Goal: Information Seeking & Learning: Check status

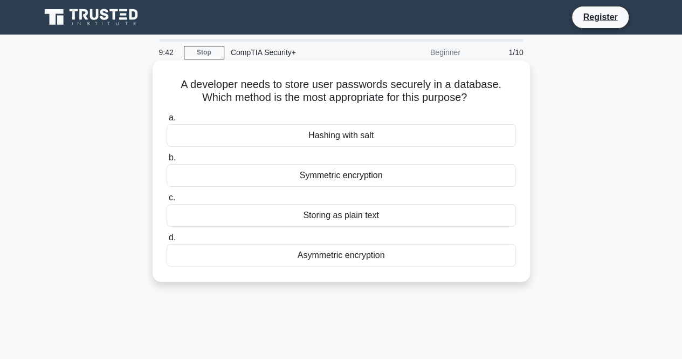
click at [354, 140] on div "Hashing with salt" at bounding box center [341, 135] width 349 height 23
click at [167, 121] on input "a. Hashing with salt" at bounding box center [167, 117] width 0 height 7
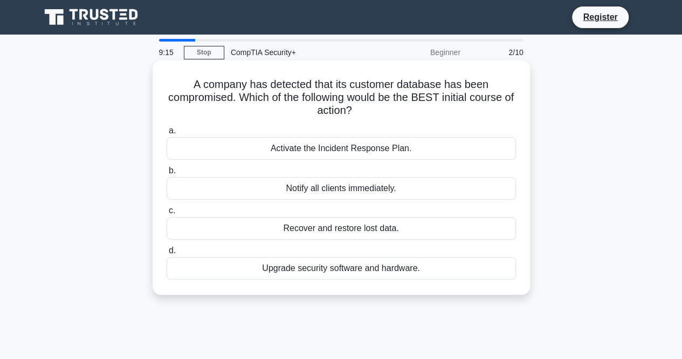
click at [323, 191] on div "Notify all clients immediately." at bounding box center [341, 188] width 349 height 23
click at [167, 174] on input "b. Notify all clients immediately." at bounding box center [167, 170] width 0 height 7
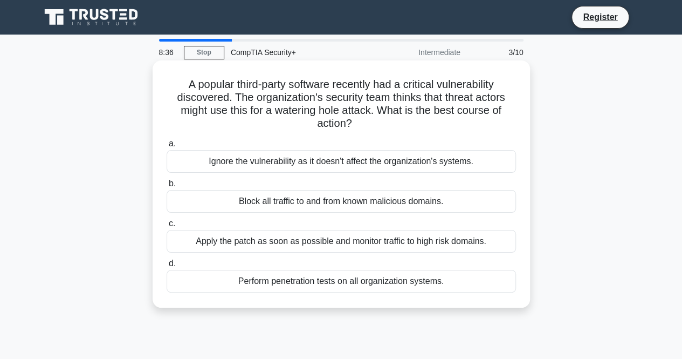
click at [364, 201] on div "Block all traffic to and from known malicious domains." at bounding box center [341, 201] width 349 height 23
click at [167, 187] on input "b. Block all traffic to and from known malicious domains." at bounding box center [167, 183] width 0 height 7
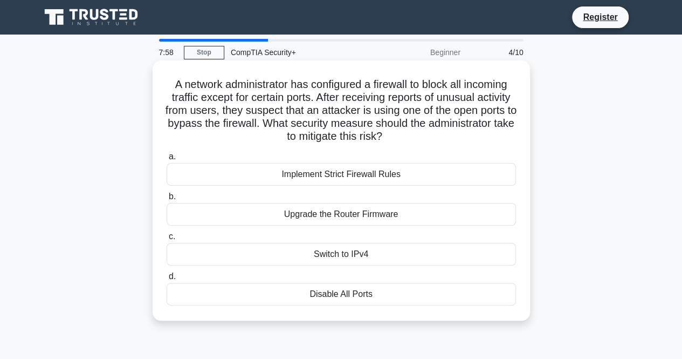
click at [353, 295] on div "Disable All Ports" at bounding box center [341, 294] width 349 height 23
click at [167, 280] on input "d. Disable All Ports" at bounding box center [167, 276] width 0 height 7
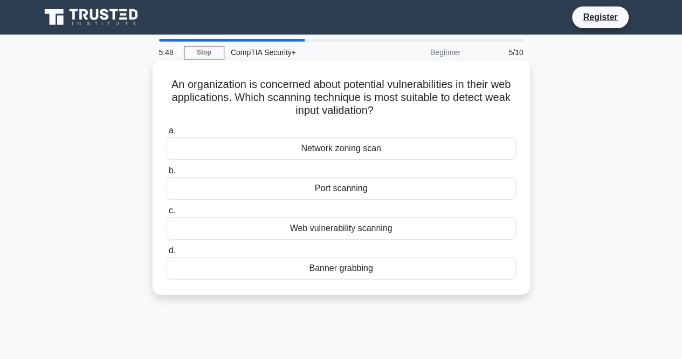
click at [357, 227] on div "Web vulnerability scanning" at bounding box center [341, 228] width 349 height 23
click at [167, 214] on input "c. Web vulnerability scanning" at bounding box center [167, 210] width 0 height 7
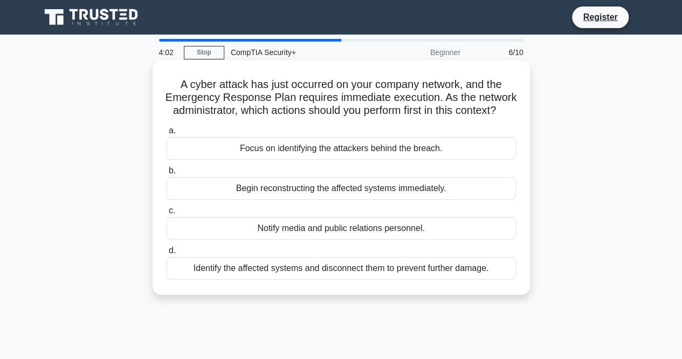
click at [319, 279] on div "Identify the affected systems and disconnect them to prevent further damage." at bounding box center [341, 268] width 349 height 23
click at [167, 254] on input "d. Identify the affected systems and disconnect them to prevent further damage." at bounding box center [167, 250] width 0 height 7
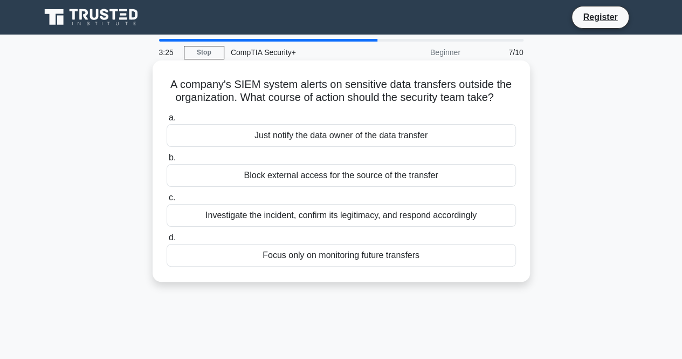
click at [405, 215] on div "Investigate the incident, confirm its legitimacy, and respond accordingly" at bounding box center [341, 215] width 349 height 23
click at [167, 201] on input "c. Investigate the incident, confirm its legitimacy, and respond accordingly" at bounding box center [167, 197] width 0 height 7
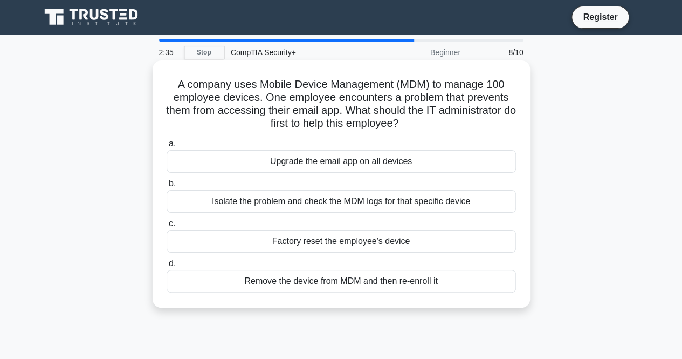
click at [346, 205] on div "Isolate the problem and check the MDM logs for that specific device" at bounding box center [341, 201] width 349 height 23
click at [167, 187] on input "b. Isolate the problem and check the MDM logs for that specific device" at bounding box center [167, 183] width 0 height 7
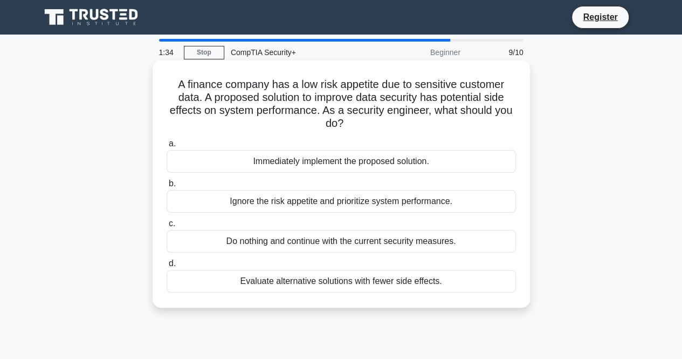
click at [349, 166] on div "Immediately implement the proposed solution." at bounding box center [341, 161] width 349 height 23
click at [167, 147] on input "a. Immediately implement the proposed solution." at bounding box center [167, 143] width 0 height 7
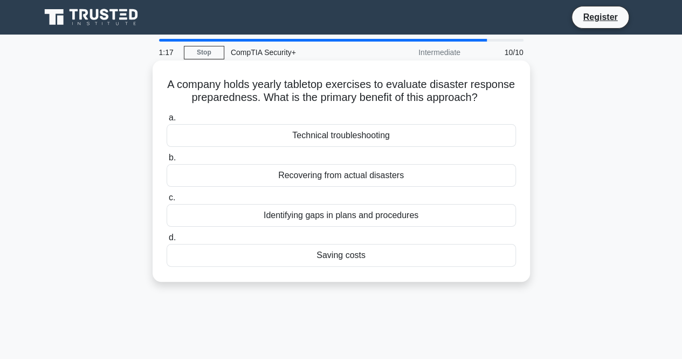
click at [373, 227] on div "Identifying gaps in plans and procedures" at bounding box center [341, 215] width 349 height 23
click at [167, 201] on input "c. Identifying gaps in plans and procedures" at bounding box center [167, 197] width 0 height 7
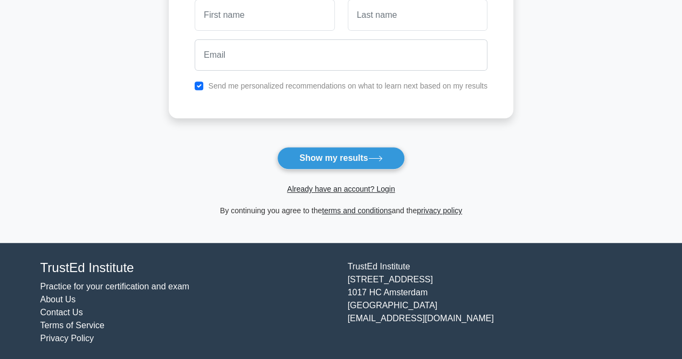
scroll to position [182, 0]
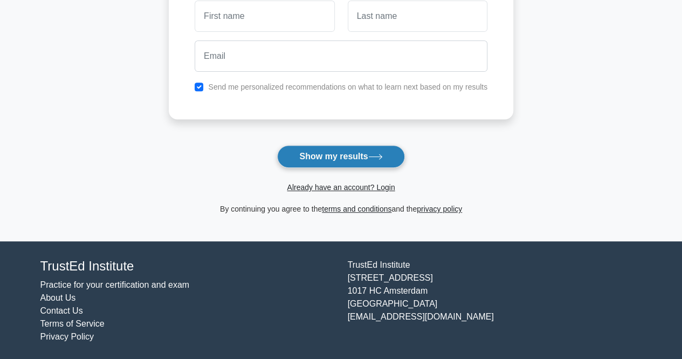
click at [344, 153] on button "Show my results" at bounding box center [340, 156] width 127 height 23
click at [476, 166] on form "Wait, there is more! Continue to see your result The test is finished and the" at bounding box center [341, 47] width 345 height 337
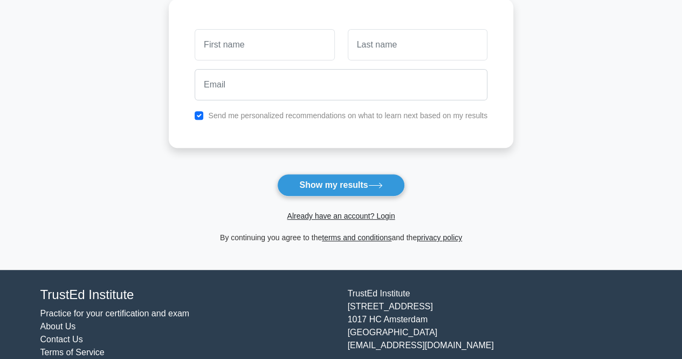
scroll to position [162, 0]
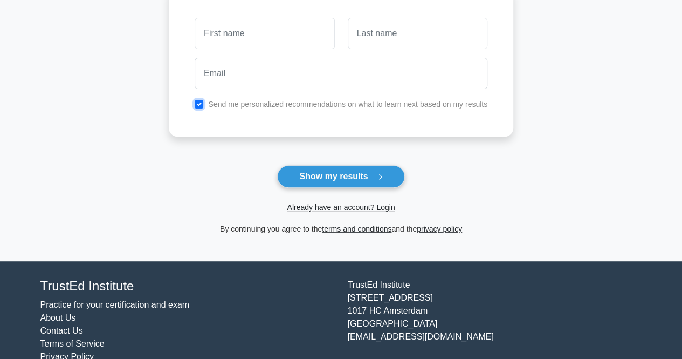
click at [203, 104] on input "checkbox" at bounding box center [199, 104] width 9 height 9
checkbox input "false"
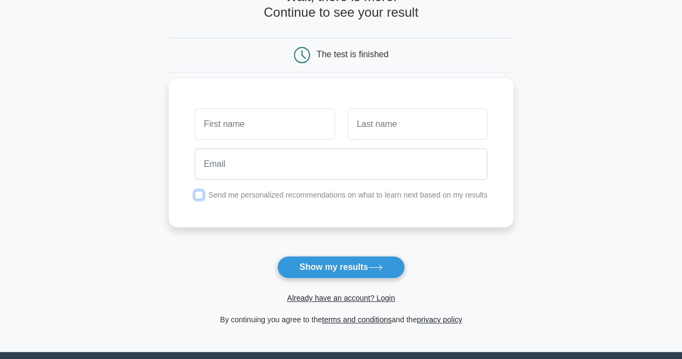
scroll to position [0, 0]
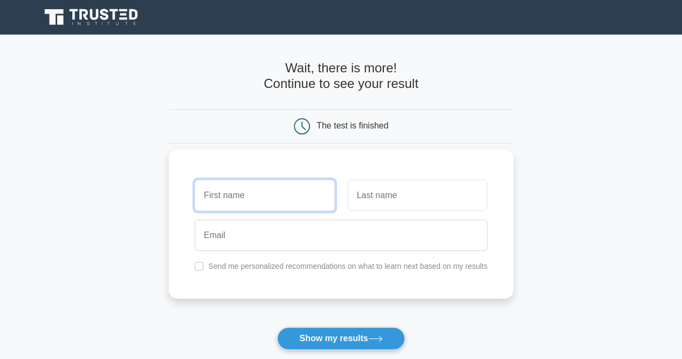
click at [264, 197] on input "text" at bounding box center [265, 195] width 140 height 31
type input "P"
type input "R"
type input "[PERSON_NAME]"
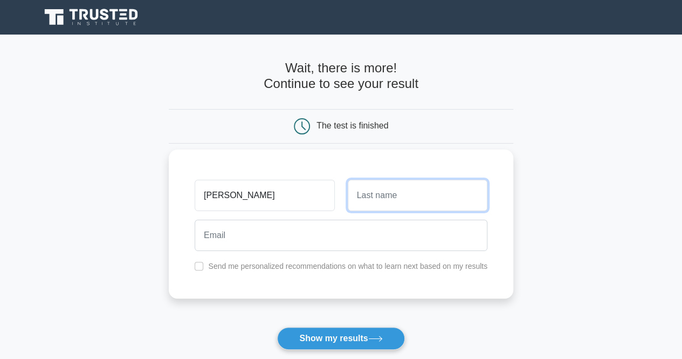
click at [371, 194] on input "text" at bounding box center [418, 195] width 140 height 31
type input "x"
type input "cruise"
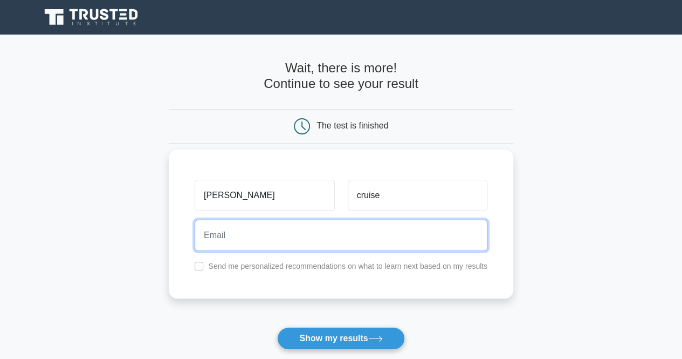
click at [298, 241] on input "email" at bounding box center [341, 235] width 293 height 31
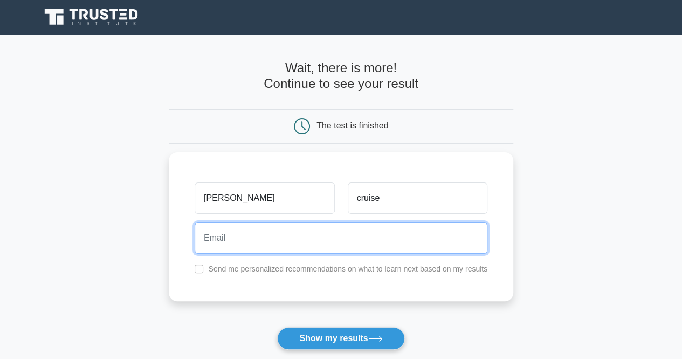
paste input "[EMAIL_ADDRESS][DOMAIN_NAME]"
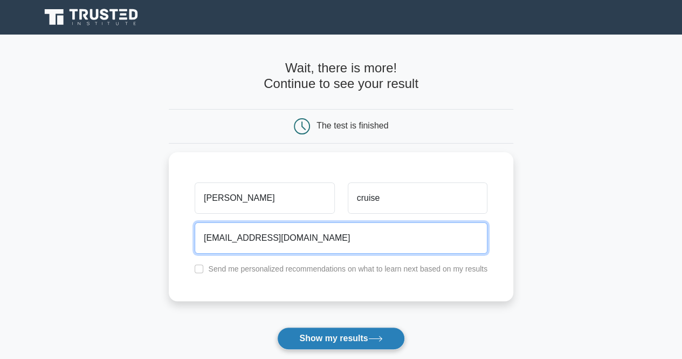
type input "[EMAIL_ADDRESS][DOMAIN_NAME]"
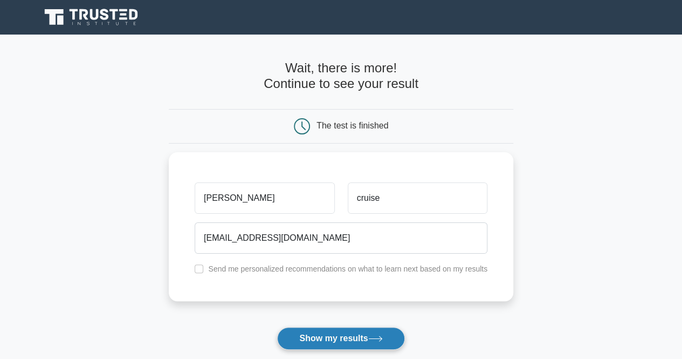
click at [333, 339] on button "Show my results" at bounding box center [340, 338] width 127 height 23
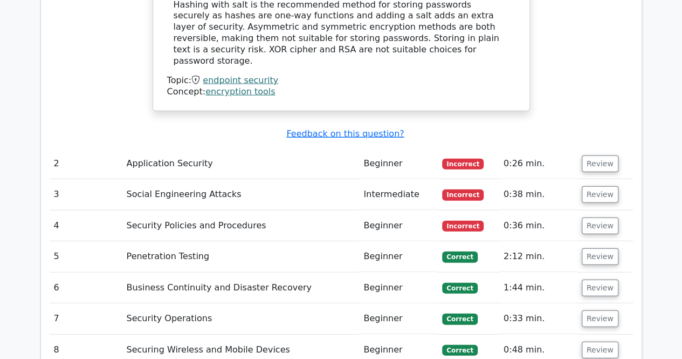
scroll to position [1348, 0]
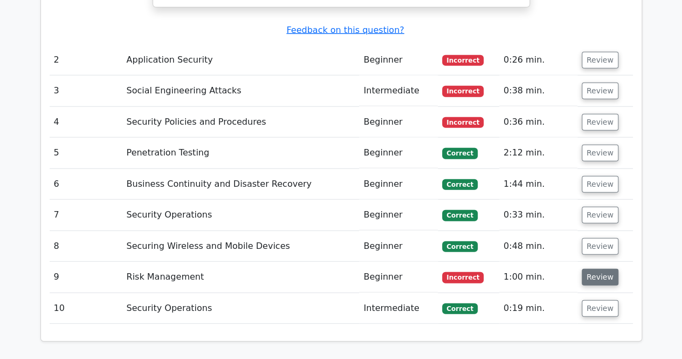
click at [596, 269] on button "Review" at bounding box center [600, 277] width 37 height 17
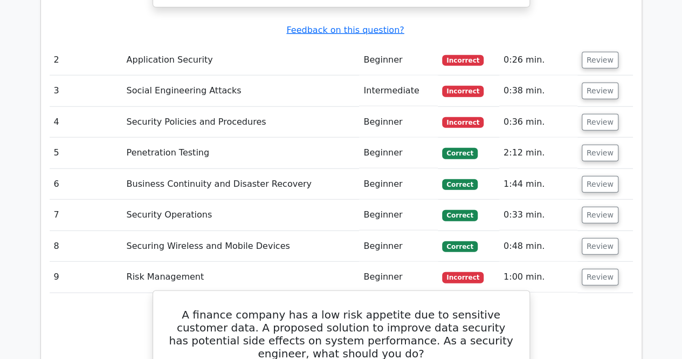
scroll to position [1294, 0]
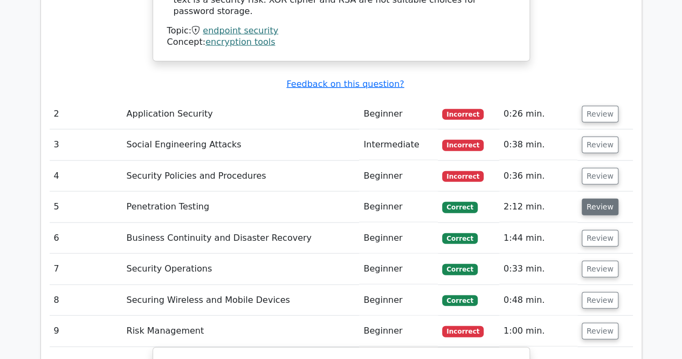
click at [588, 198] on button "Review" at bounding box center [600, 206] width 37 height 17
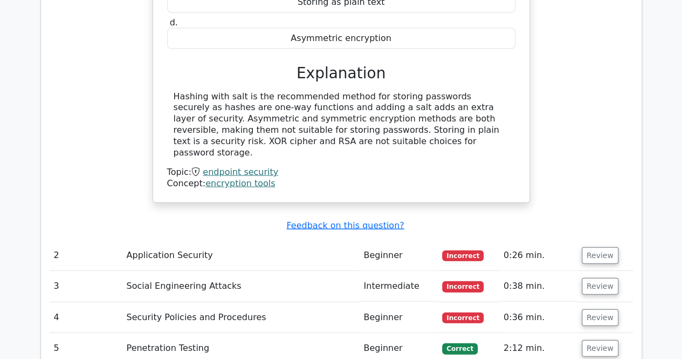
scroll to position [1187, 0]
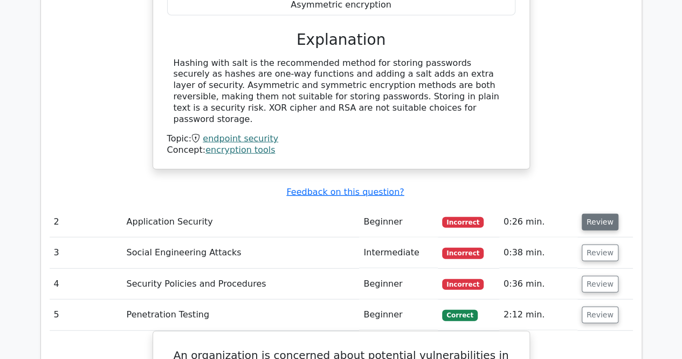
click at [598, 214] on button "Review" at bounding box center [600, 222] width 37 height 17
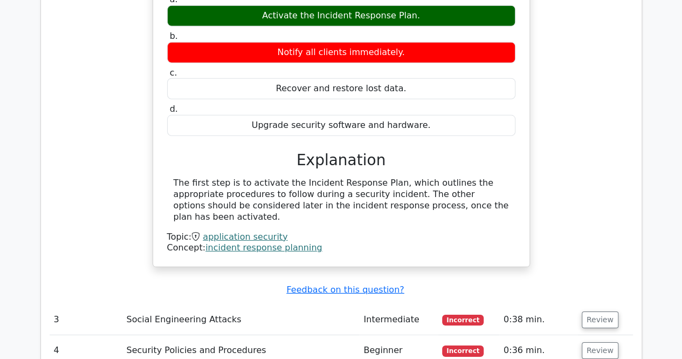
scroll to position [1510, 0]
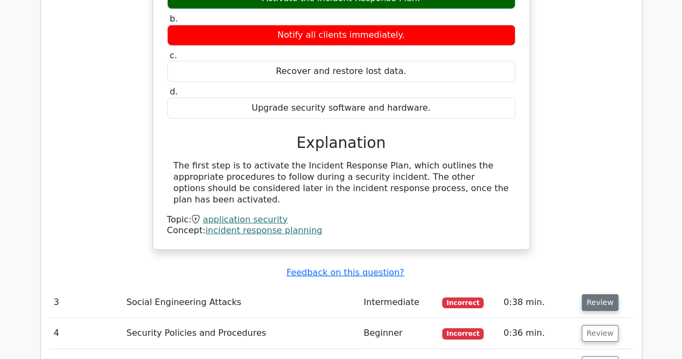
click at [595, 294] on button "Review" at bounding box center [600, 302] width 37 height 17
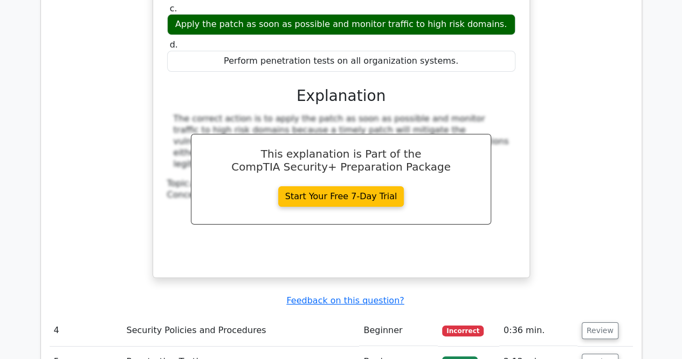
scroll to position [1996, 0]
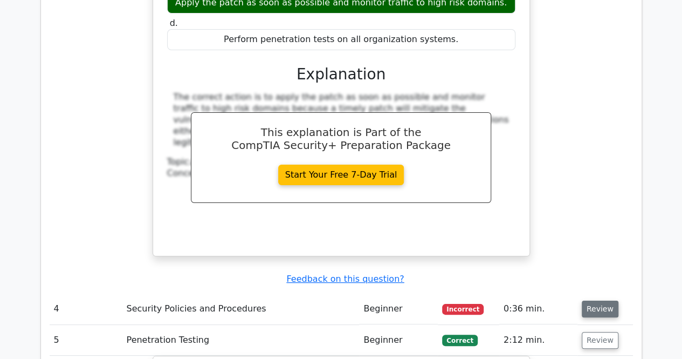
click at [599, 300] on button "Review" at bounding box center [600, 308] width 37 height 17
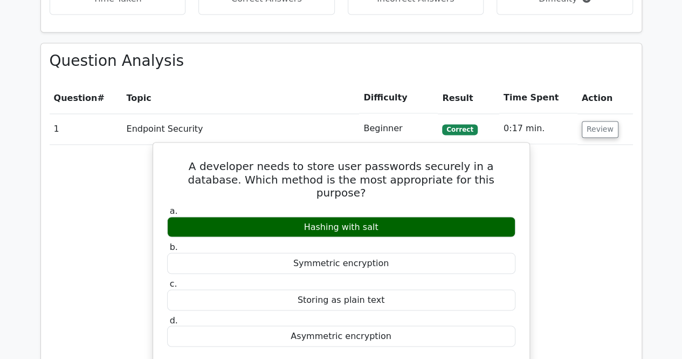
scroll to position [701, 0]
